Goal: Task Accomplishment & Management: Manage account settings

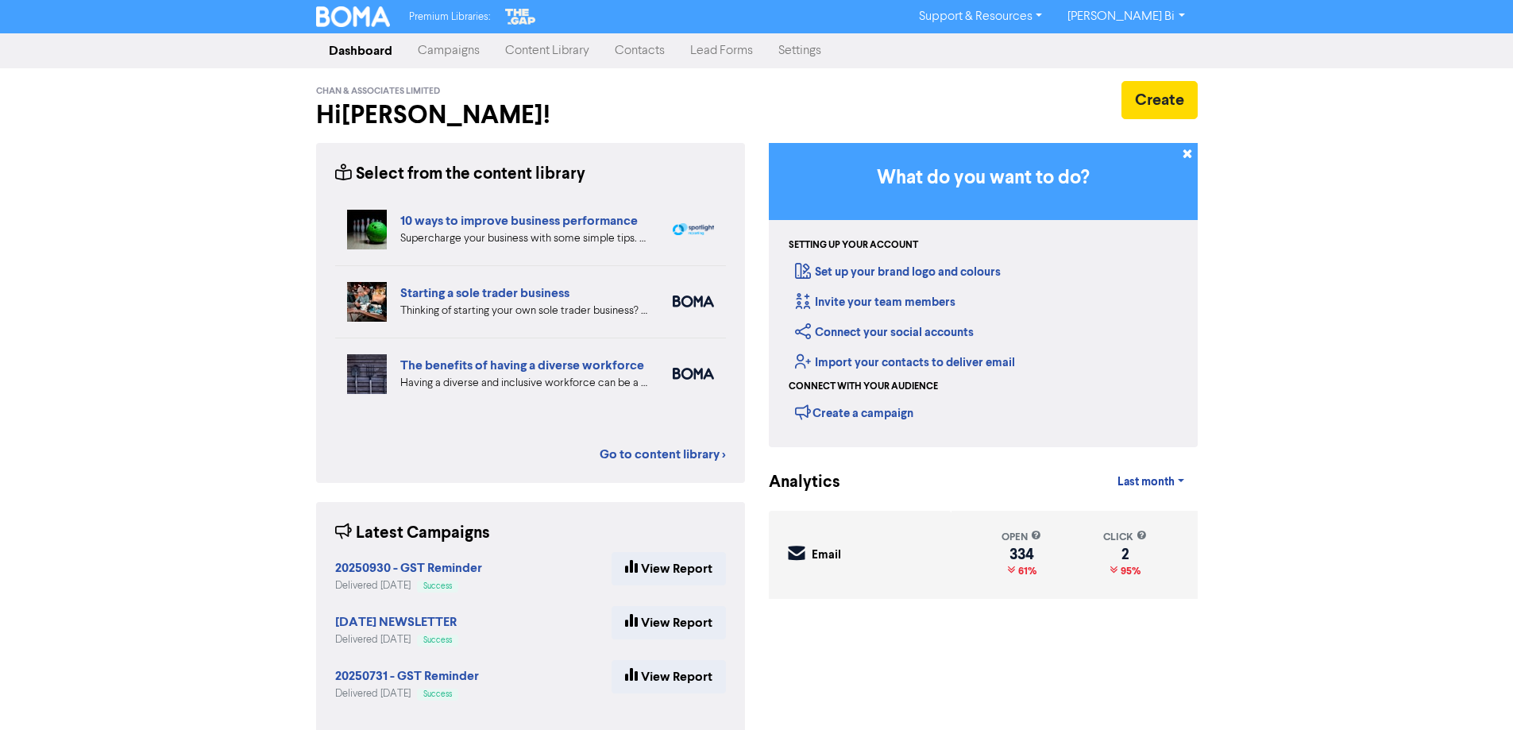
click at [620, 63] on link "Contacts" at bounding box center [639, 51] width 75 height 32
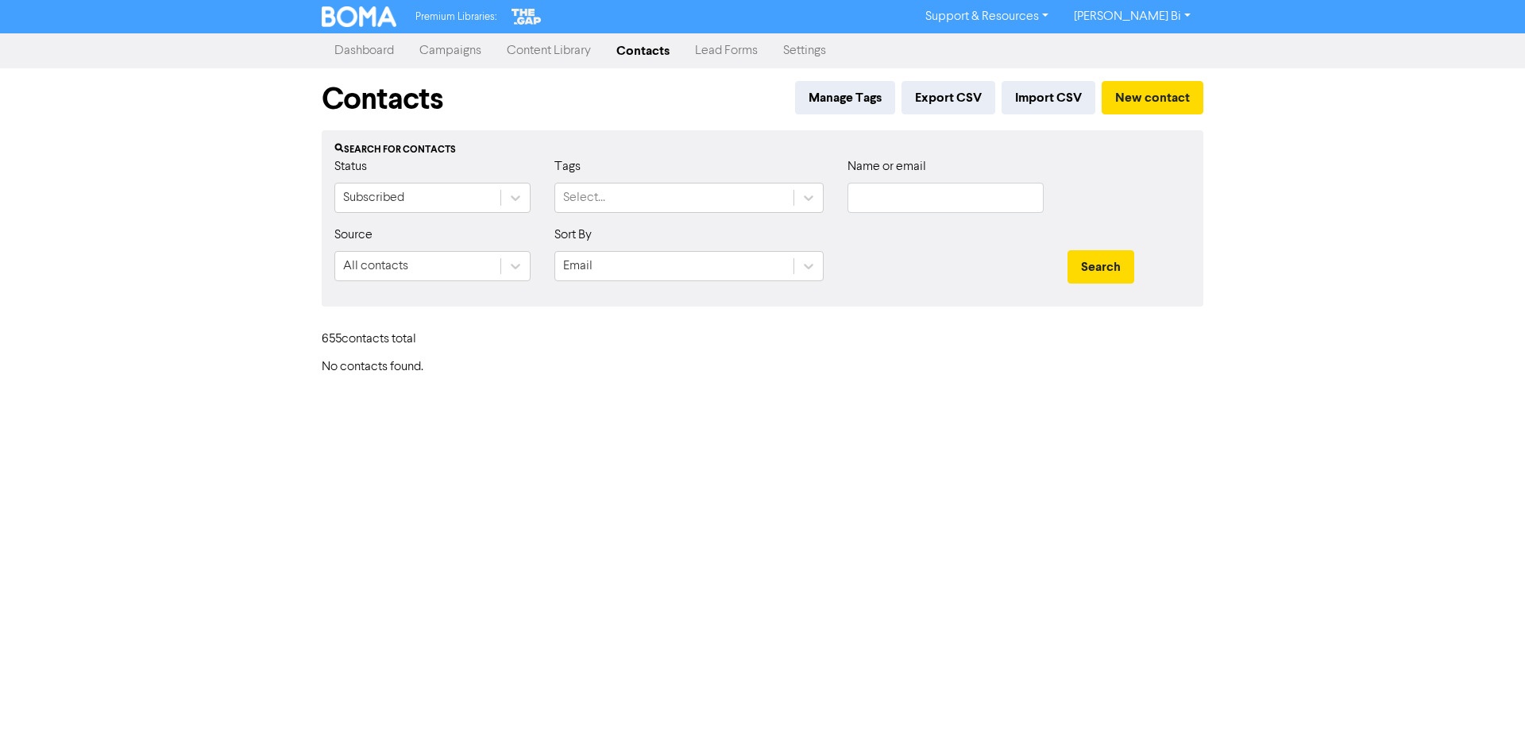
click at [628, 48] on link "Contacts" at bounding box center [643, 51] width 79 height 32
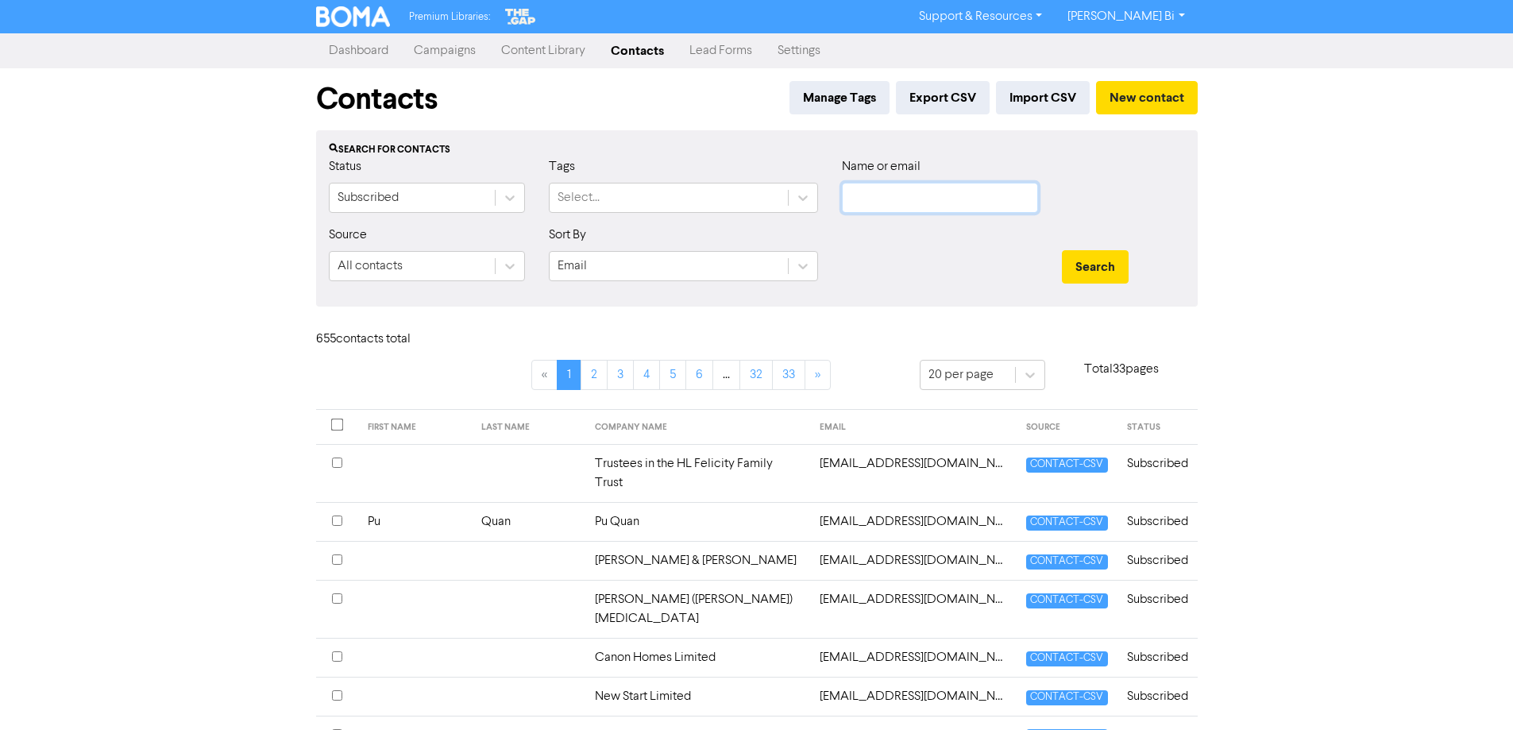
click at [921, 199] on input "text" at bounding box center [940, 198] width 196 height 30
paste input "[PERSON_NAME]"
type input "[PERSON_NAME]"
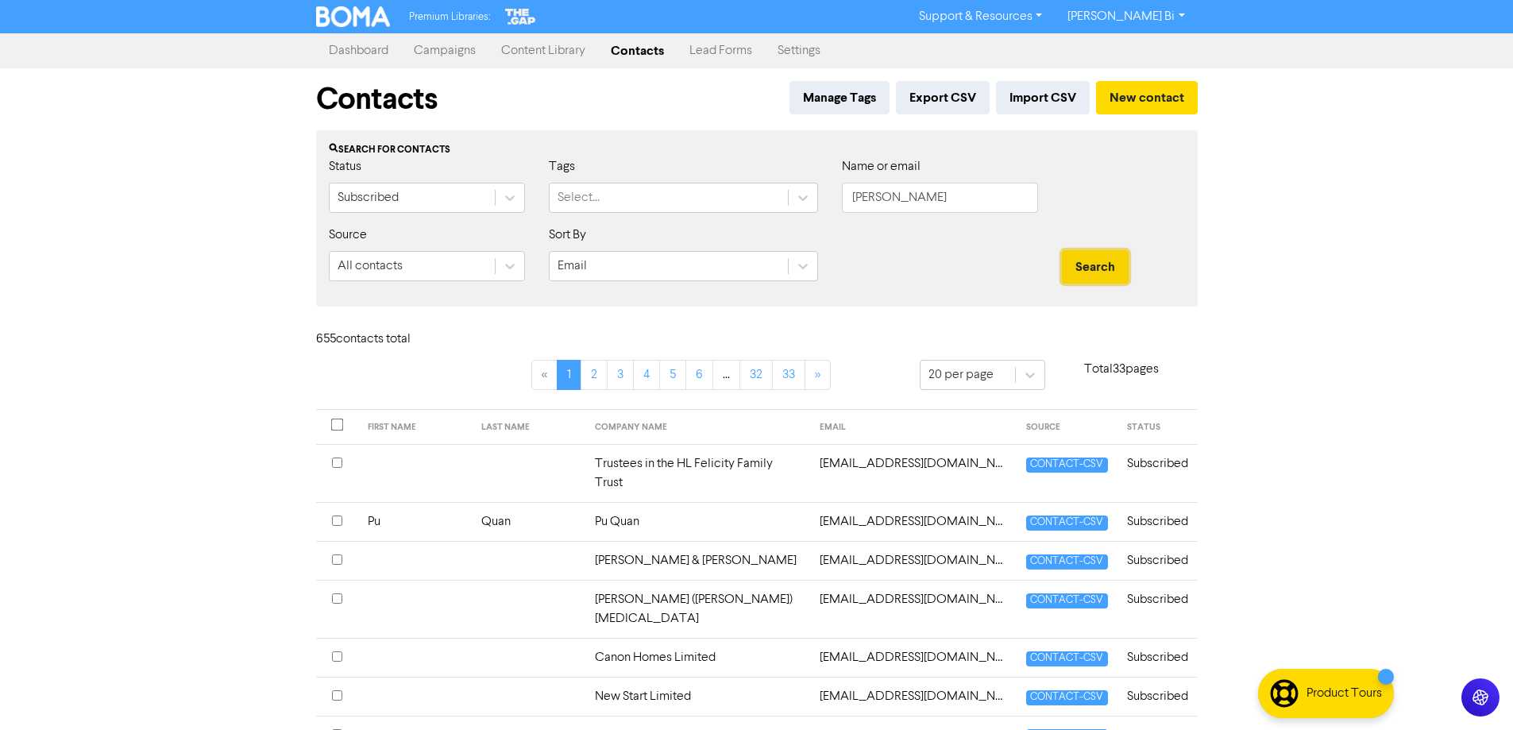
click at [1109, 276] on button "Search" at bounding box center [1095, 266] width 67 height 33
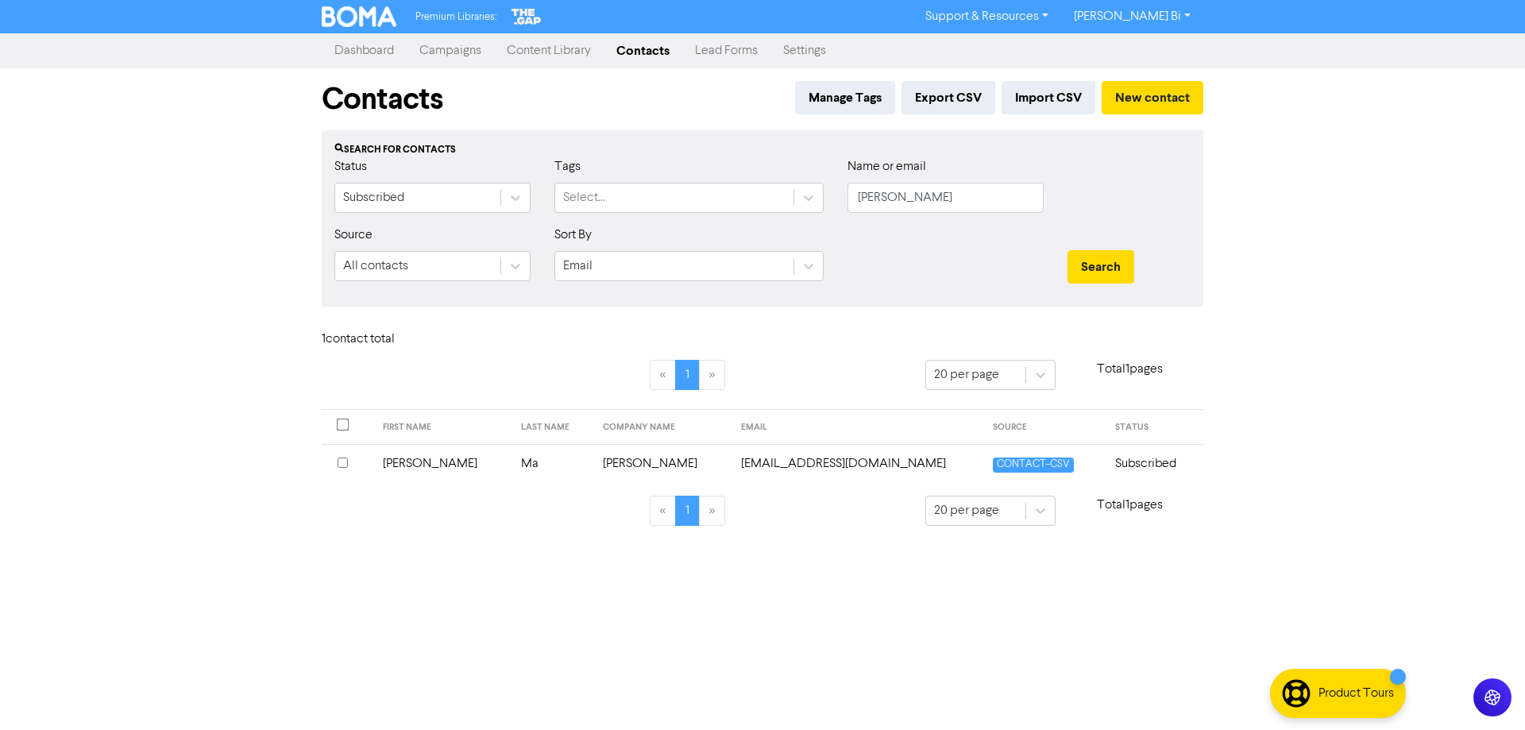
click at [341, 461] on input "checkbox" at bounding box center [343, 463] width 10 height 10
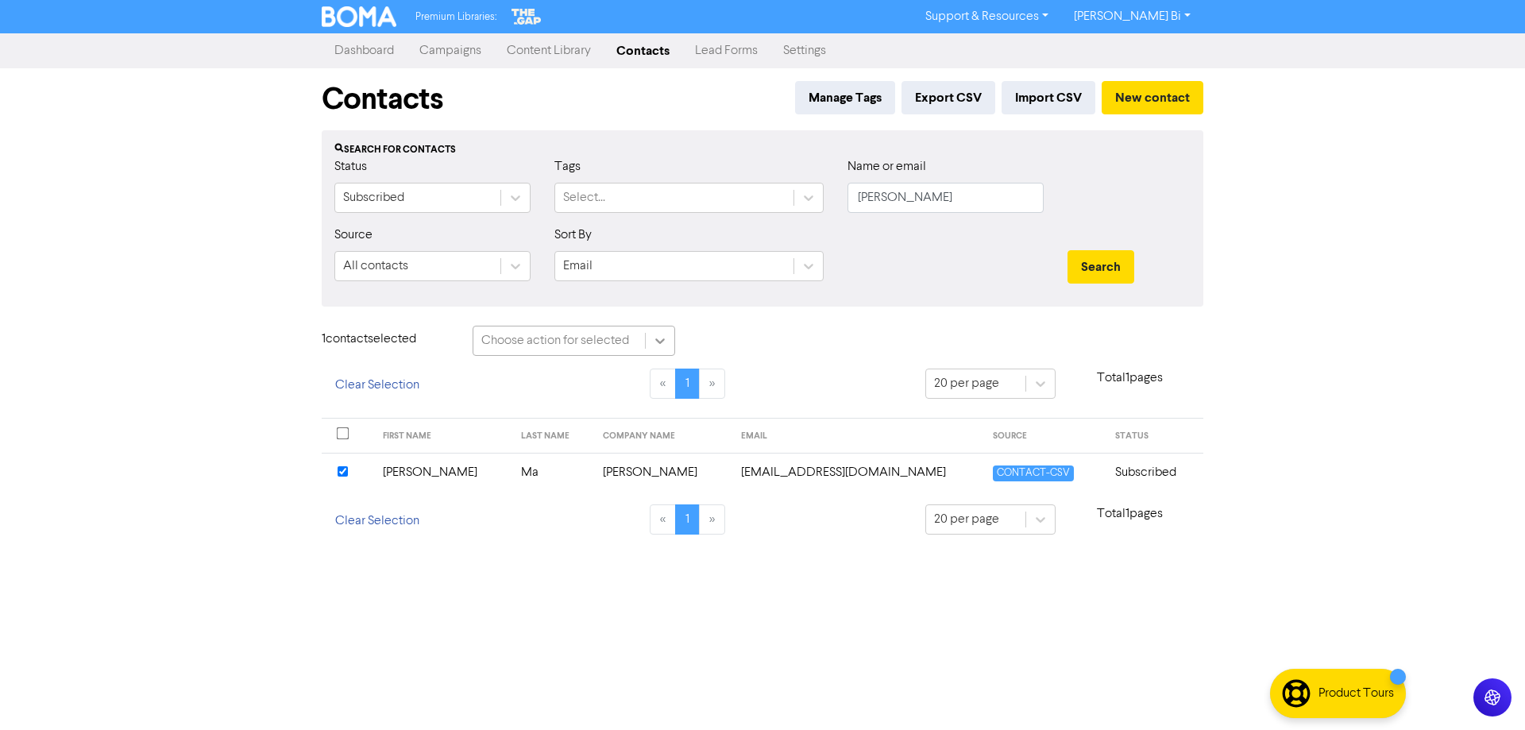
drag, startPoint x: 650, startPoint y: 346, endPoint x: 641, endPoint y: 354, distance: 12.4
click at [651, 346] on div at bounding box center [660, 340] width 29 height 29
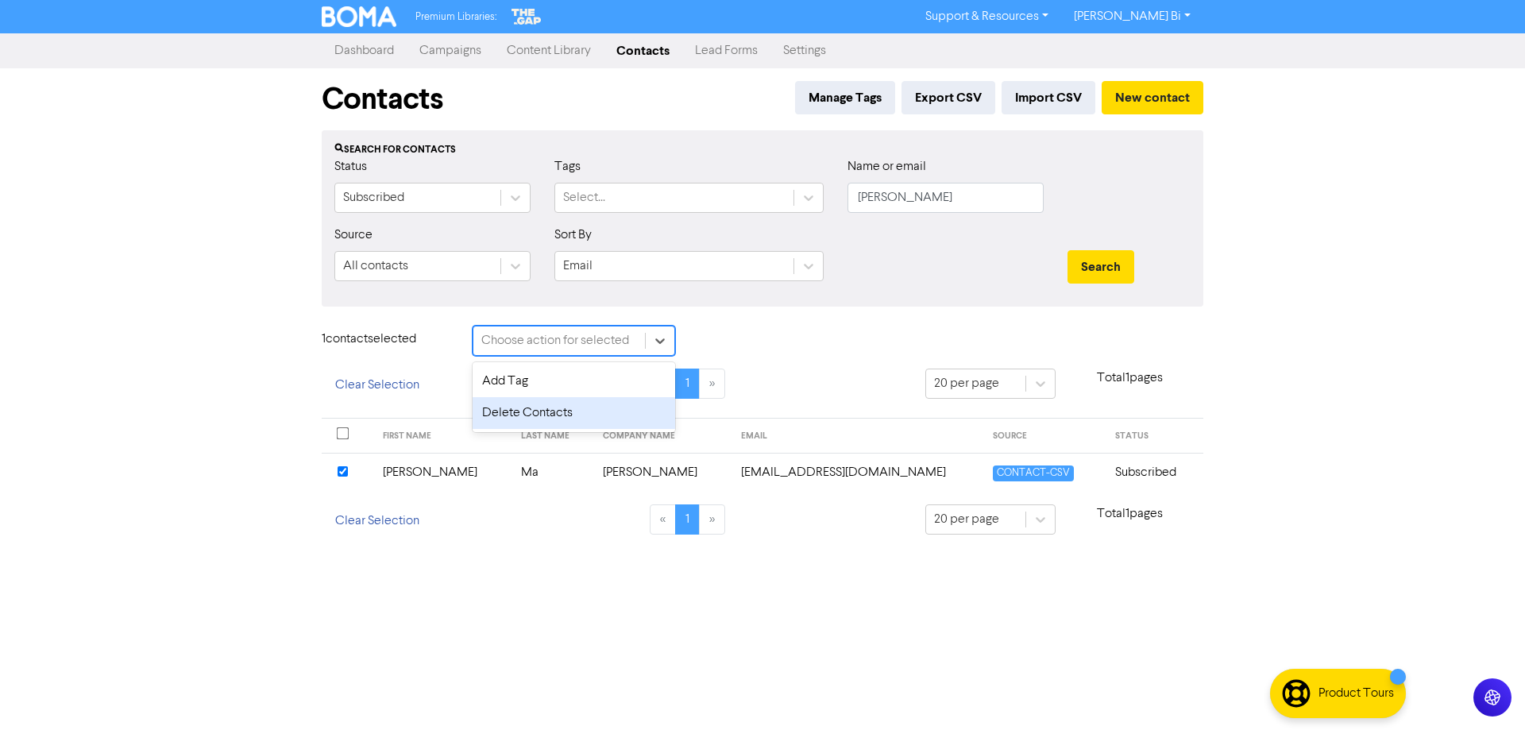
click at [573, 410] on div "Delete Contacts" at bounding box center [574, 413] width 203 height 32
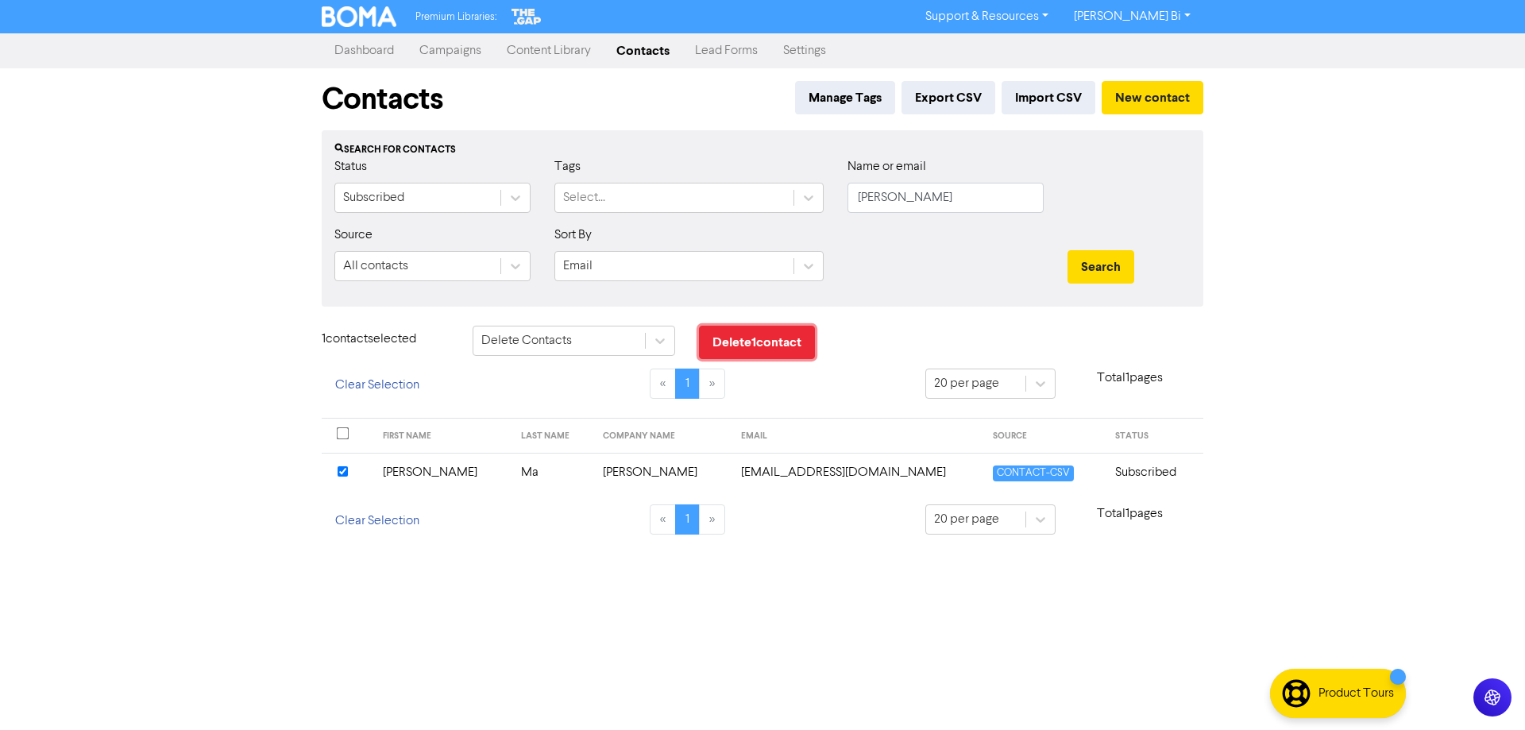
click at [763, 342] on button "Delete 1 contact" at bounding box center [757, 342] width 116 height 33
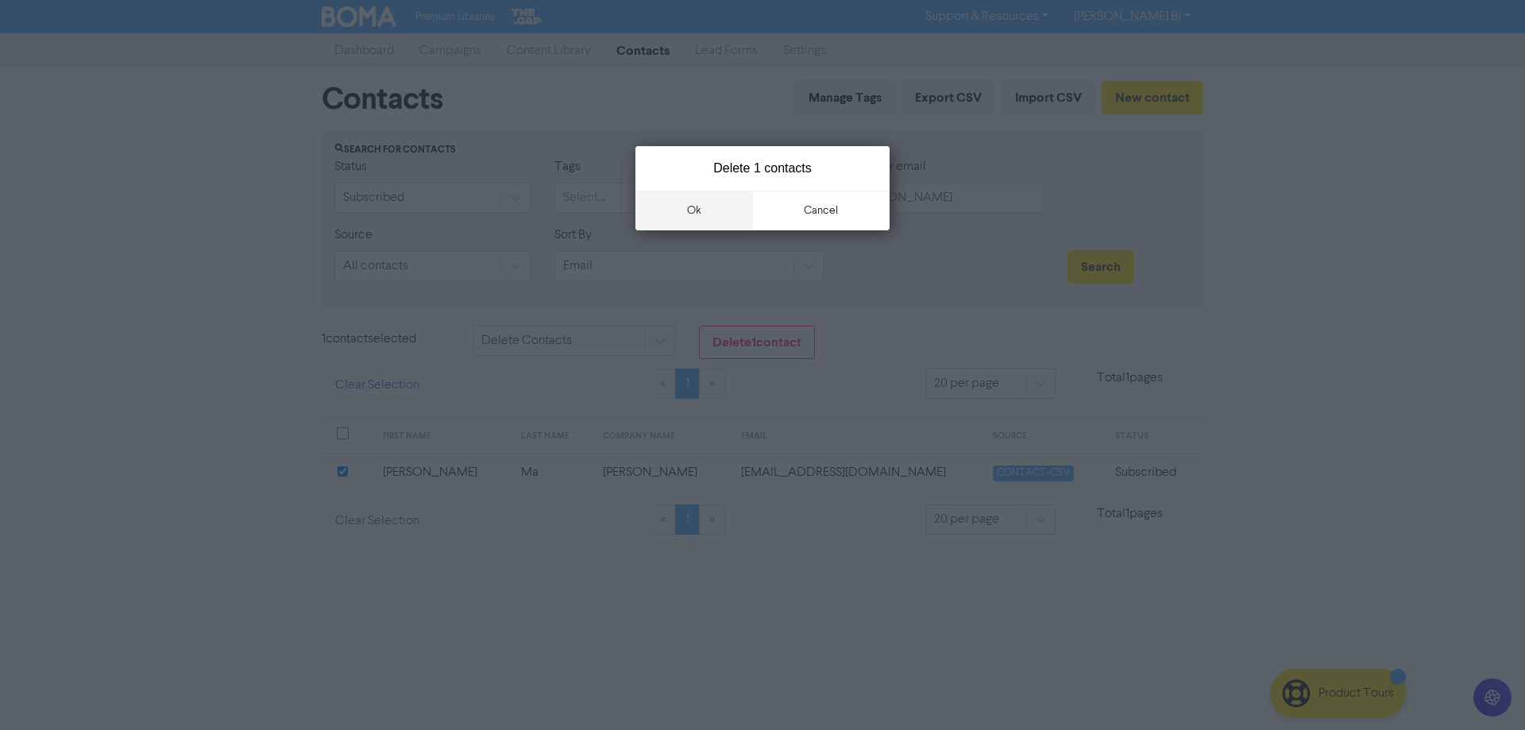
click at [683, 215] on button "ok" at bounding box center [694, 211] width 118 height 40
